Goal: Find specific page/section: Find specific page/section

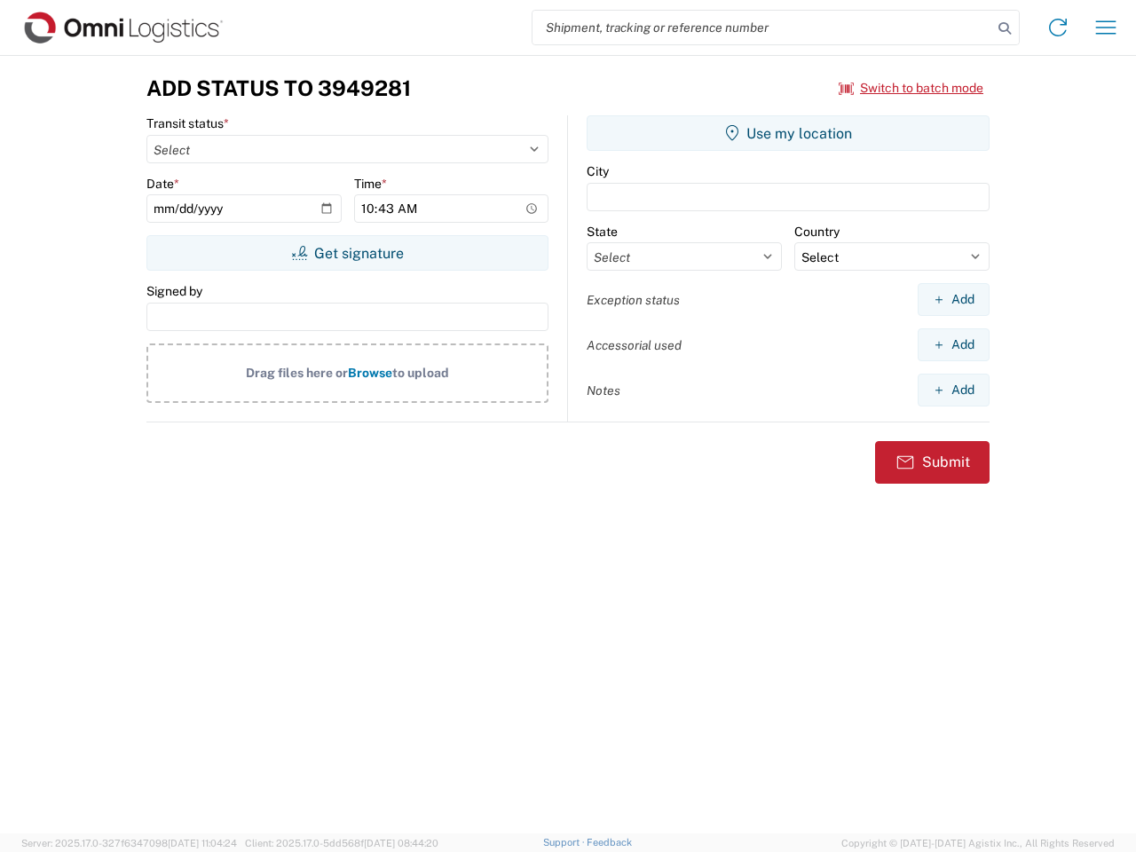
click at [762, 28] on input "search" at bounding box center [762, 28] width 460 height 34
click at [1004, 28] on icon at bounding box center [1004, 28] width 25 height 25
click at [1058, 28] on icon at bounding box center [1057, 27] width 28 height 28
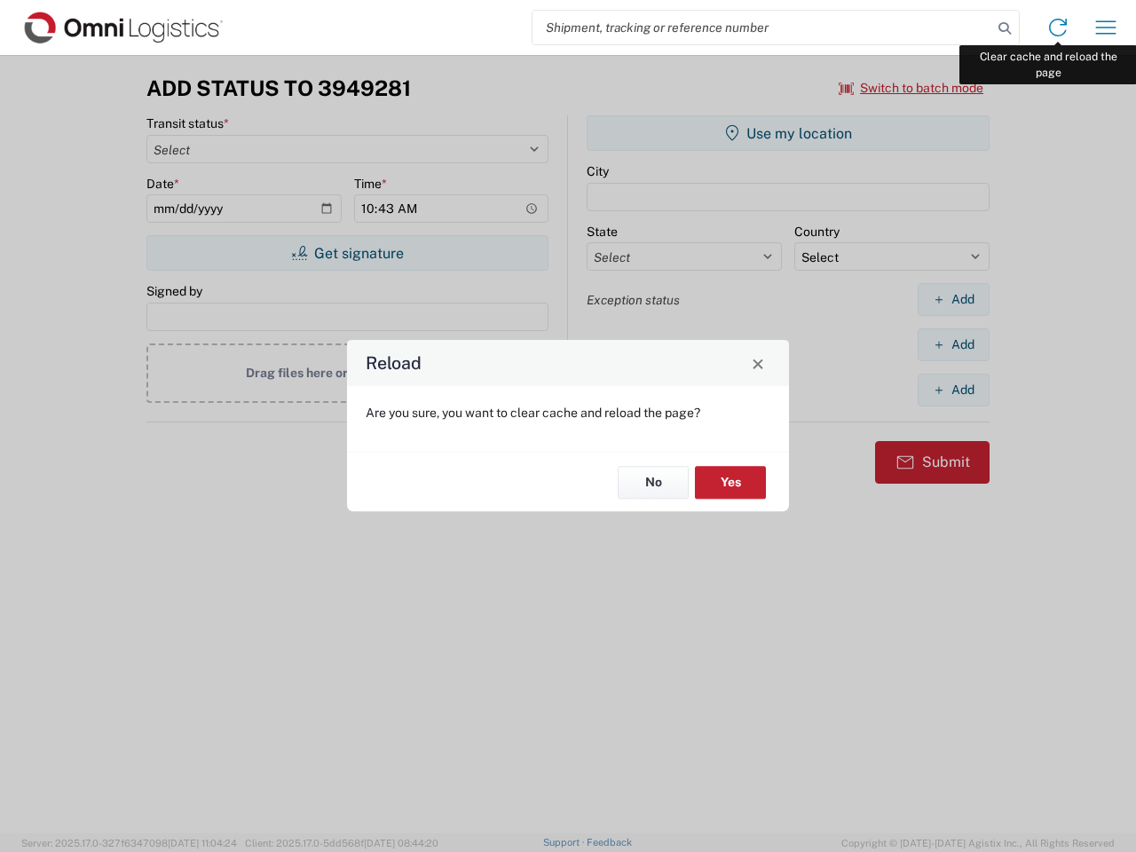
click at [1106, 28] on div "Reload Are you sure, you want to clear cache and reload the page? No Yes" at bounding box center [568, 426] width 1136 height 852
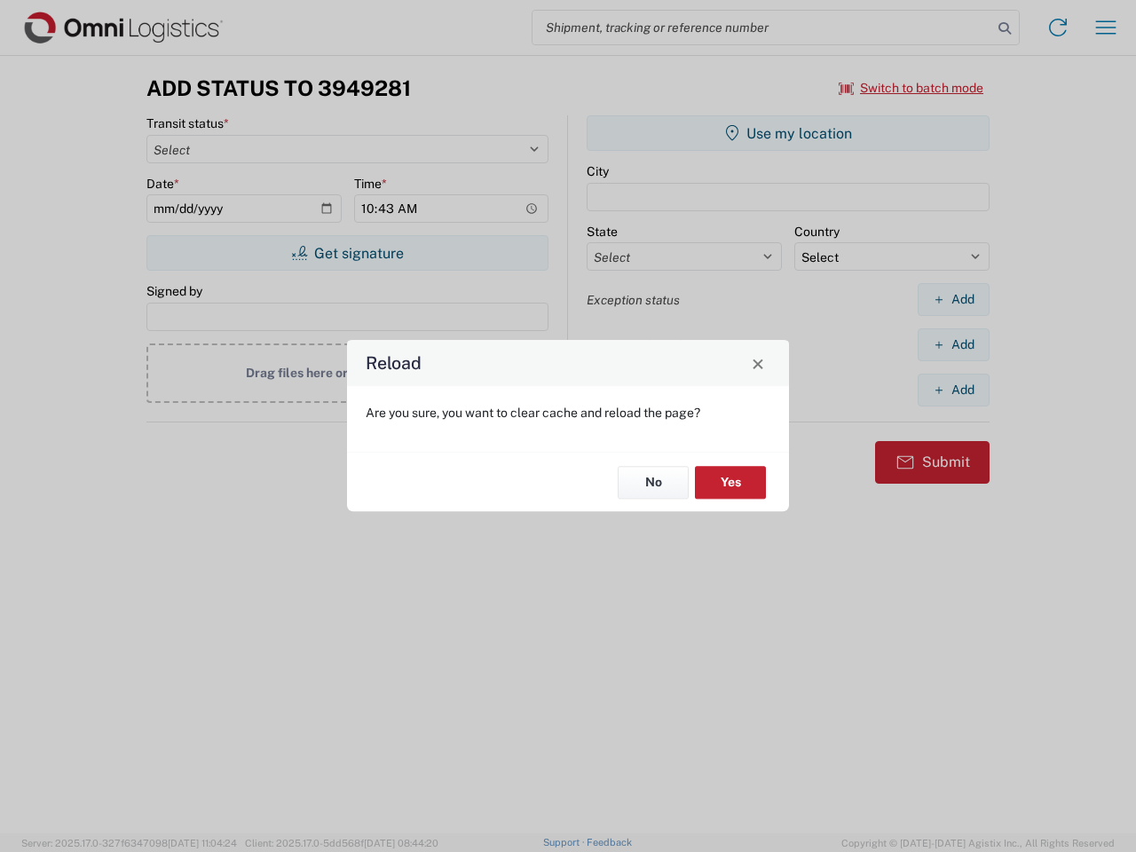
click at [911, 88] on div "Reload Are you sure, you want to clear cache and reload the page? No Yes" at bounding box center [568, 426] width 1136 height 852
click at [347, 253] on div "Reload Are you sure, you want to clear cache and reload the page? No Yes" at bounding box center [568, 426] width 1136 height 852
click at [788, 133] on div "Reload Are you sure, you want to clear cache and reload the page? No Yes" at bounding box center [568, 426] width 1136 height 852
click at [953, 299] on div "Reload Are you sure, you want to clear cache and reload the page? No Yes" at bounding box center [568, 426] width 1136 height 852
click at [953, 344] on div "Reload Are you sure, you want to clear cache and reload the page? No Yes" at bounding box center [568, 426] width 1136 height 852
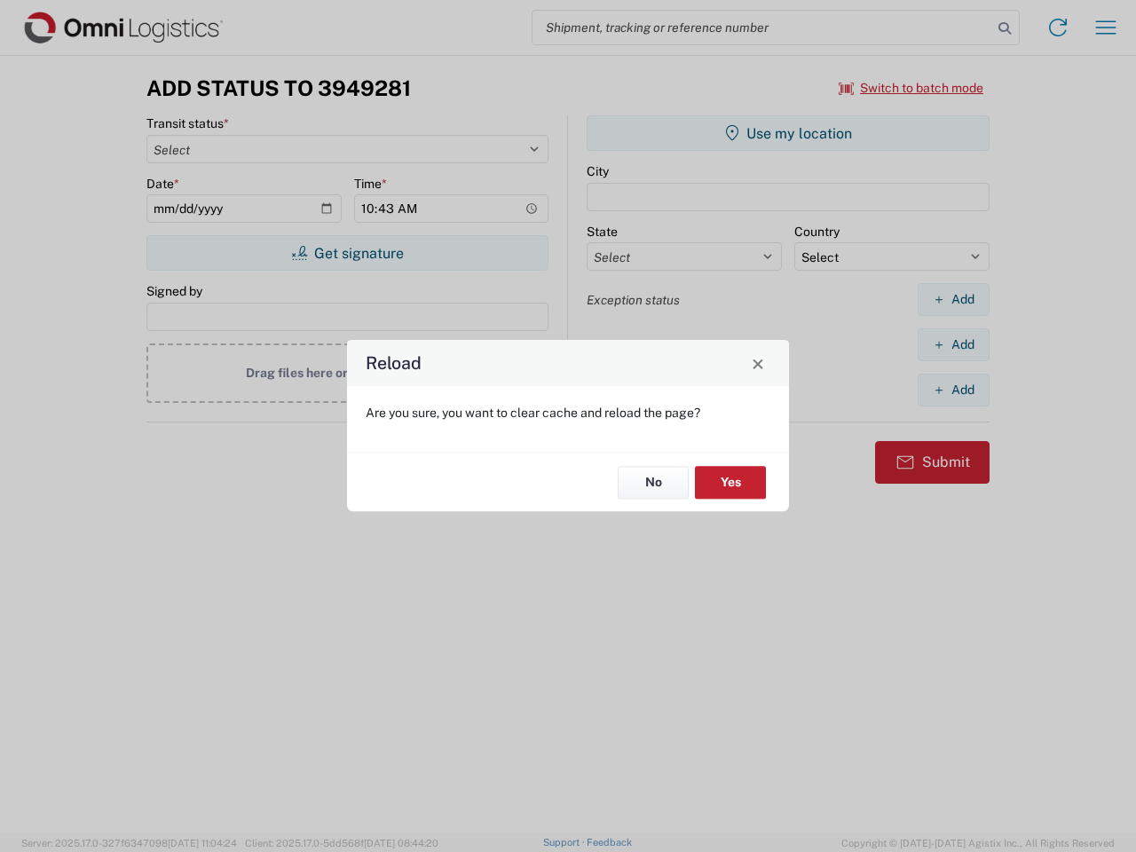
click at [953, 390] on div "Reload Are you sure, you want to clear cache and reload the page? No Yes" at bounding box center [568, 426] width 1136 height 852
